Goal: Obtain resource: Obtain resource

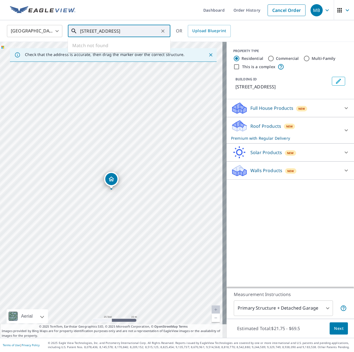
click at [145, 33] on input "[STREET_ADDRESS]" at bounding box center [119, 31] width 79 height 16
click at [262, 122] on div "Roof Products New Premium with Regular Delivery" at bounding box center [285, 131] width 109 height 22
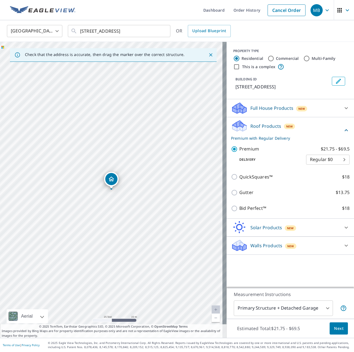
click at [337, 328] on span "Next" at bounding box center [339, 328] width 9 height 7
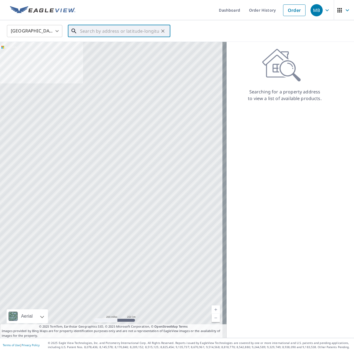
click at [113, 27] on input "text" at bounding box center [119, 31] width 79 height 16
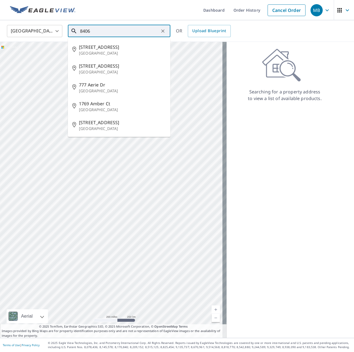
click at [103, 33] on input "8406" at bounding box center [119, 31] width 79 height 16
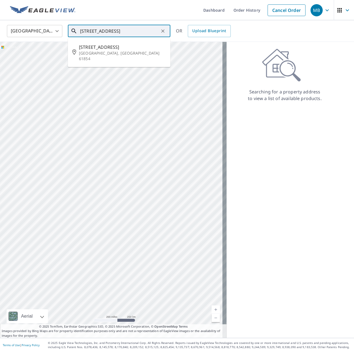
type input "8406 n 1000 e rd manteno il"
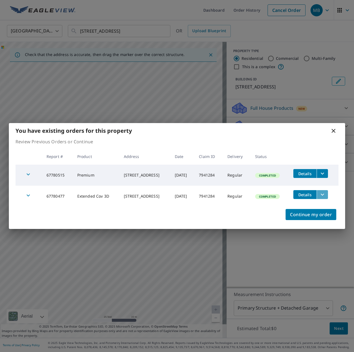
click at [328, 194] on button "filesDropdownBtn-67780477" at bounding box center [322, 194] width 11 height 9
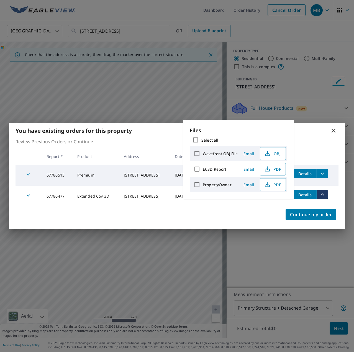
click at [275, 170] on span "PDF" at bounding box center [273, 169] width 18 height 7
